Goal: Check status: Check status

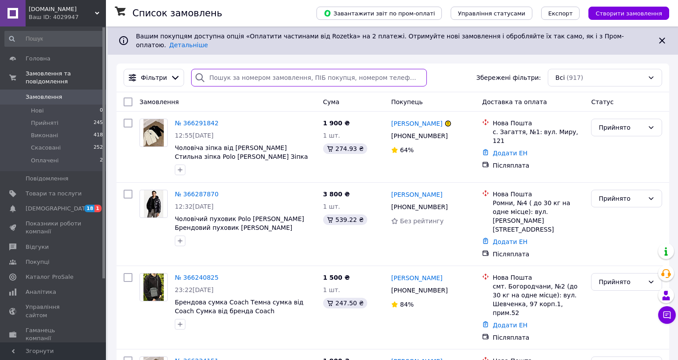
click at [277, 77] on input "search" at bounding box center [308, 78] width 235 height 18
paste input "[PERSON_NAME]"
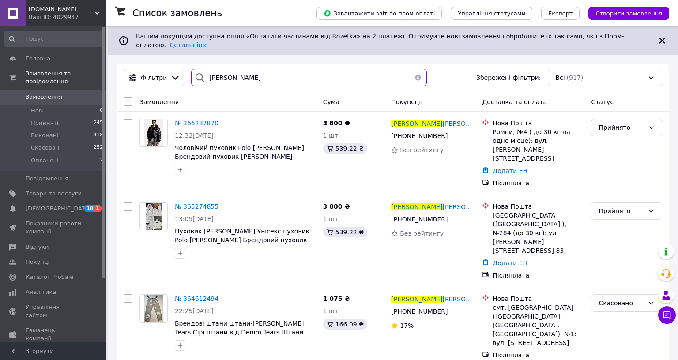
type input "[PERSON_NAME]"
click at [427, 69] on button "button" at bounding box center [418, 78] width 18 height 18
paste input "[PERSON_NAME]"
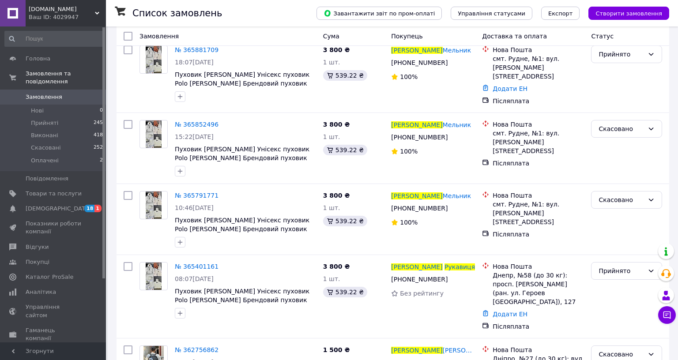
scroll to position [98, 0]
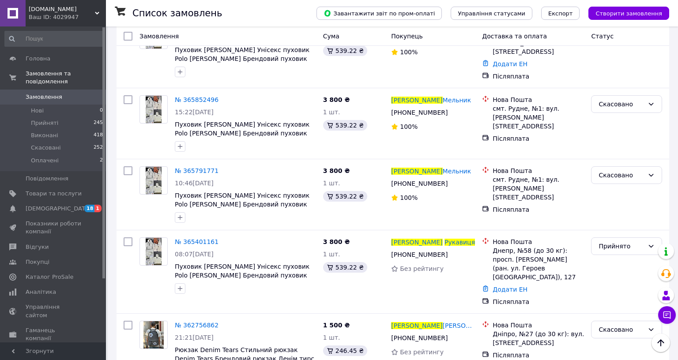
type input "[PERSON_NAME]"
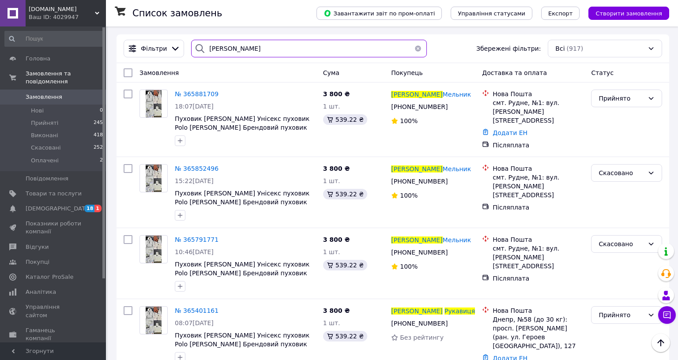
scroll to position [0, 0]
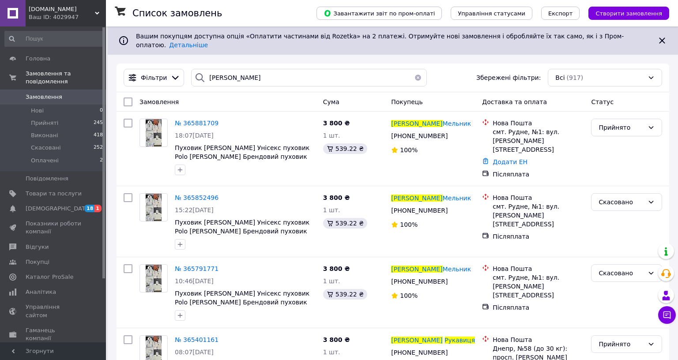
click at [427, 70] on button "button" at bounding box center [418, 78] width 18 height 18
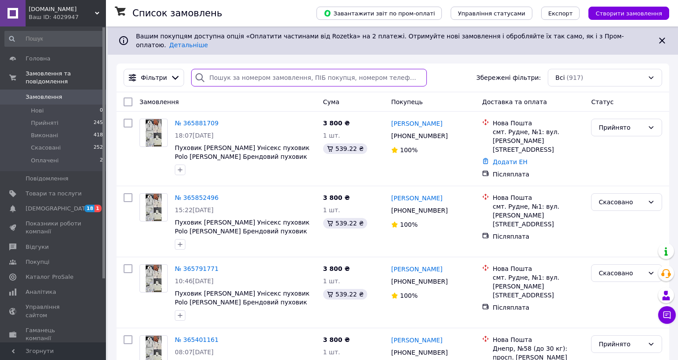
paste input "[PERSON_NAME]"
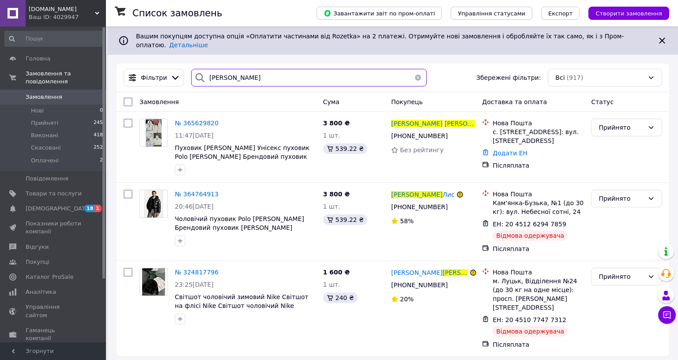
type input "[PERSON_NAME]"
click at [427, 70] on button "button" at bounding box center [418, 78] width 18 height 18
paste input "[PERSON_NAME]"
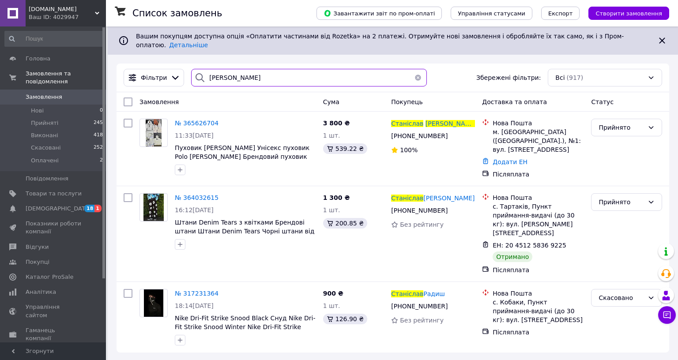
type input "[PERSON_NAME]"
click at [427, 70] on button "button" at bounding box center [418, 78] width 18 height 18
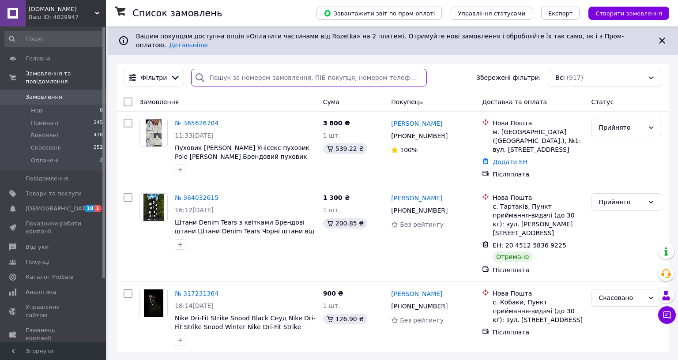
paste input "[PERSON_NAME]"
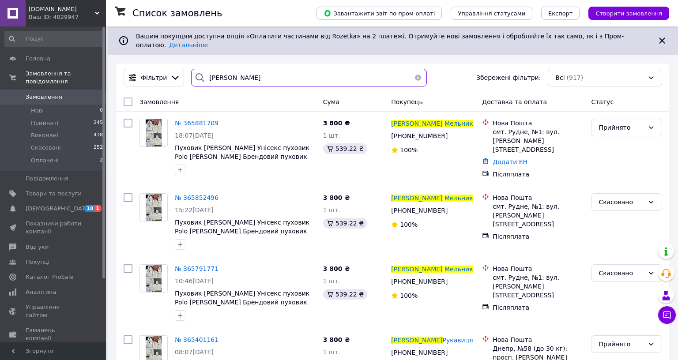
type input "[PERSON_NAME]"
click at [427, 70] on button "button" at bounding box center [418, 78] width 18 height 18
paste input "[PERSON_NAME]"
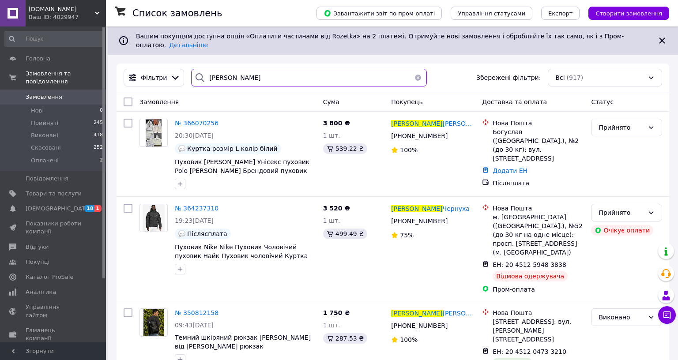
type input "[PERSON_NAME]"
click at [427, 69] on button "button" at bounding box center [418, 78] width 18 height 18
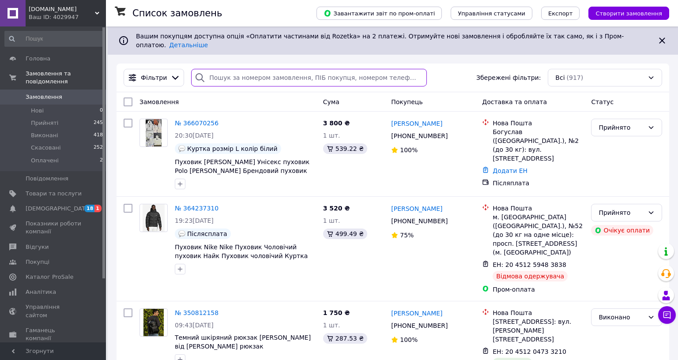
click at [427, 69] on input "search" at bounding box center [308, 78] width 235 height 18
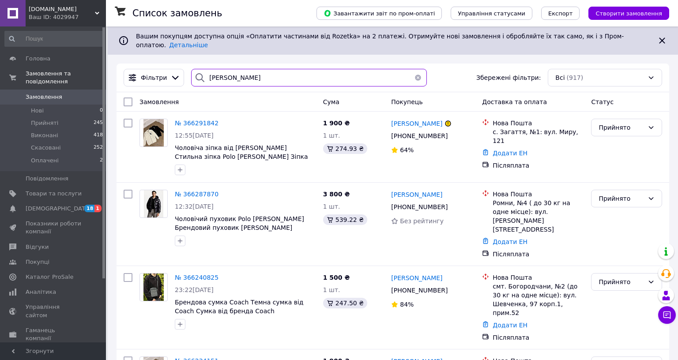
type input "[PERSON_NAME]"
click at [427, 72] on button "button" at bounding box center [418, 78] width 18 height 18
paste input "[PERSON_NAME]"
click at [205, 71] on input "[PERSON_NAME]" at bounding box center [308, 78] width 235 height 18
click at [379, 73] on input "[PERSON_NAME]" at bounding box center [308, 78] width 235 height 18
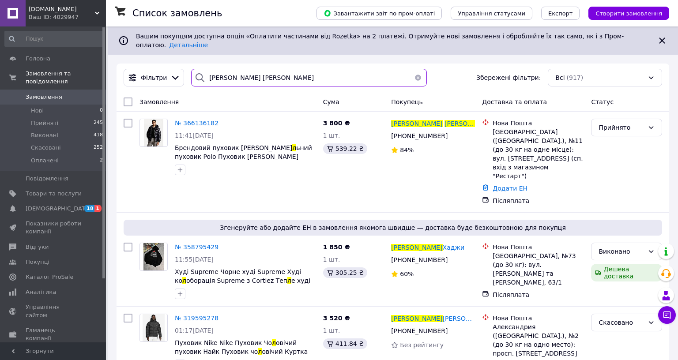
type input "[PERSON_NAME] [PERSON_NAME]"
click at [427, 70] on button "button" at bounding box center [418, 78] width 18 height 18
paste input "[PERSON_NAME]"
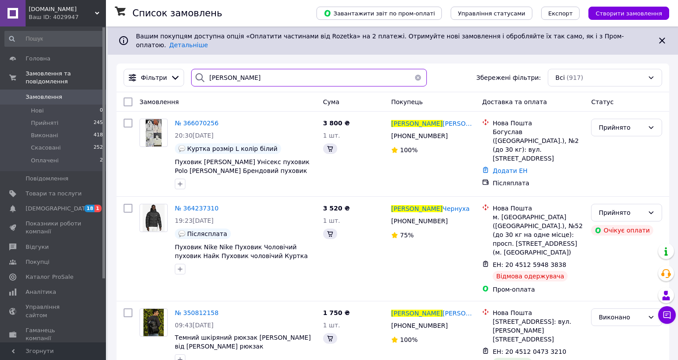
type input "[PERSON_NAME]"
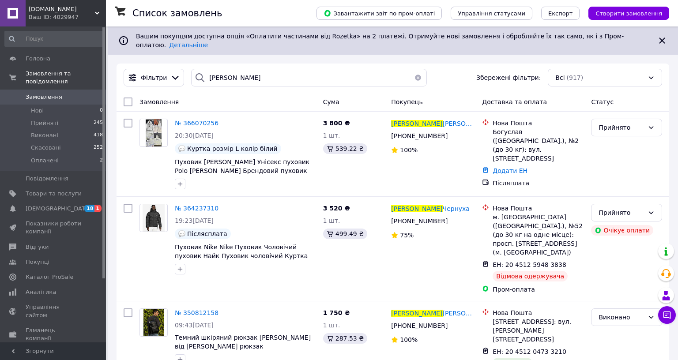
click at [427, 69] on button "button" at bounding box center [418, 78] width 18 height 18
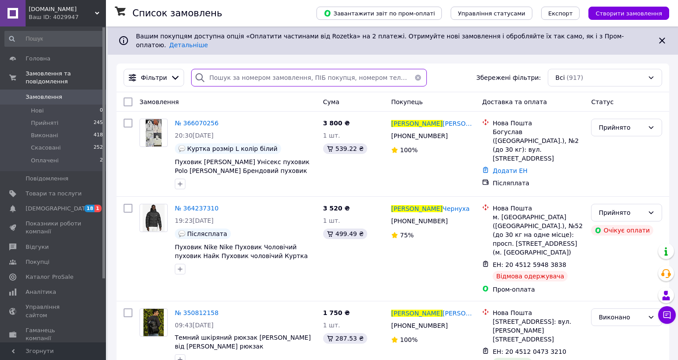
paste input "[PERSON_NAME]"
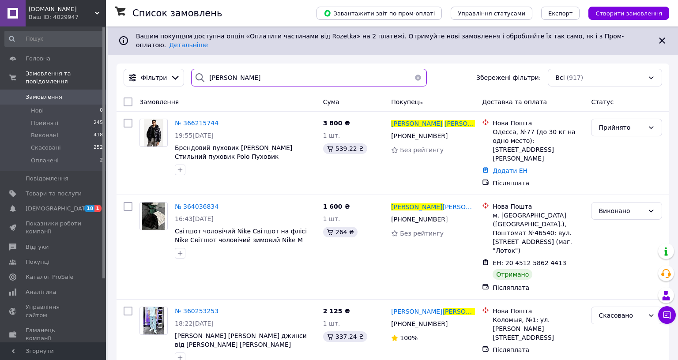
type input "[PERSON_NAME]"
